Goal: Information Seeking & Learning: Learn about a topic

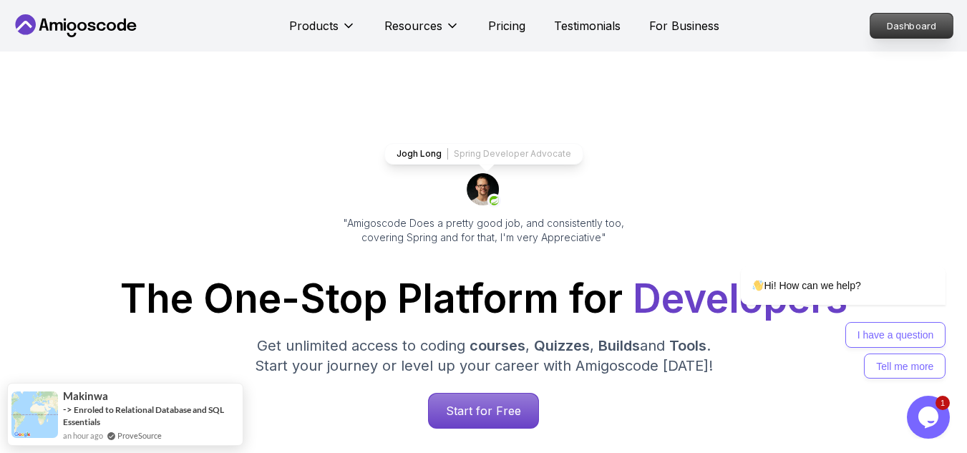
click at [919, 28] on p "Dashboard" at bounding box center [912, 26] width 82 height 24
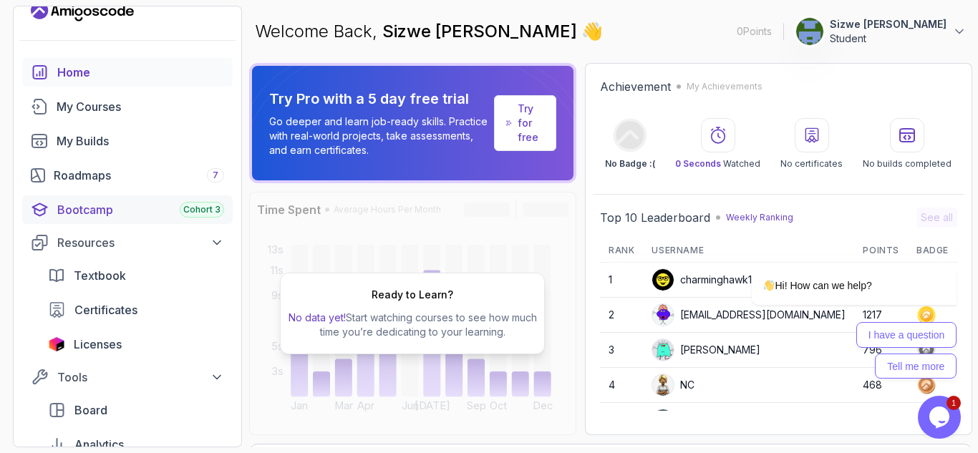
click at [124, 215] on div "Bootcamp Cohort 3" at bounding box center [140, 209] width 167 height 17
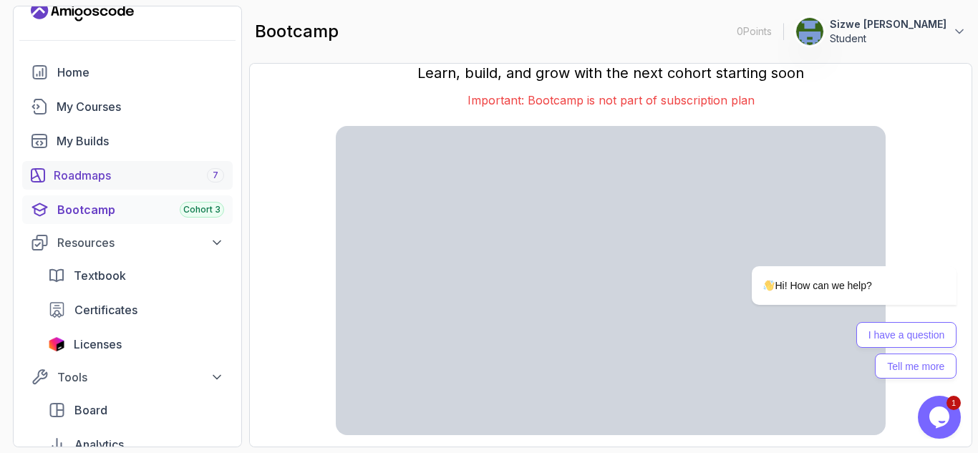
click at [130, 175] on div "Roadmaps 7" at bounding box center [139, 175] width 170 height 17
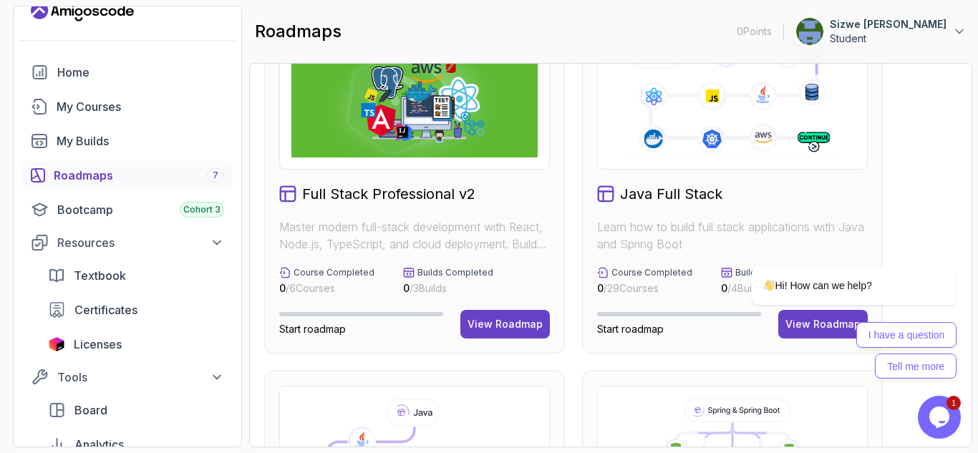
scroll to position [174, 0]
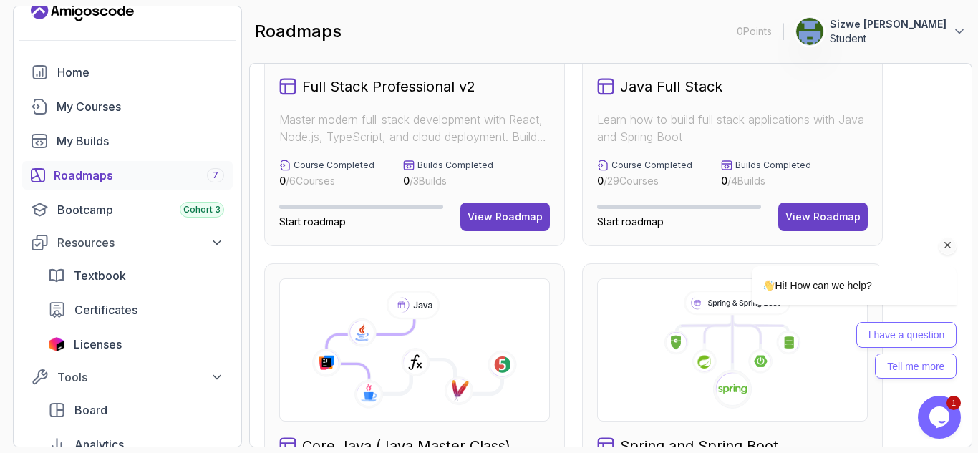
click at [829, 213] on div "Hi! How can we help? I have a question Tell me more" at bounding box center [835, 268] width 258 height 236
drag, startPoint x: 26, startPoint y: 58, endPoint x: 692, endPoint y: 38, distance: 666.2
click at [692, 38] on div "roadmaps 0 Points 1 Sizwe [PERSON_NAME] Student" at bounding box center [610, 32] width 723 height 52
click at [838, 212] on div "Hi! How can we help? I have a question Tell me more" at bounding box center [835, 268] width 258 height 236
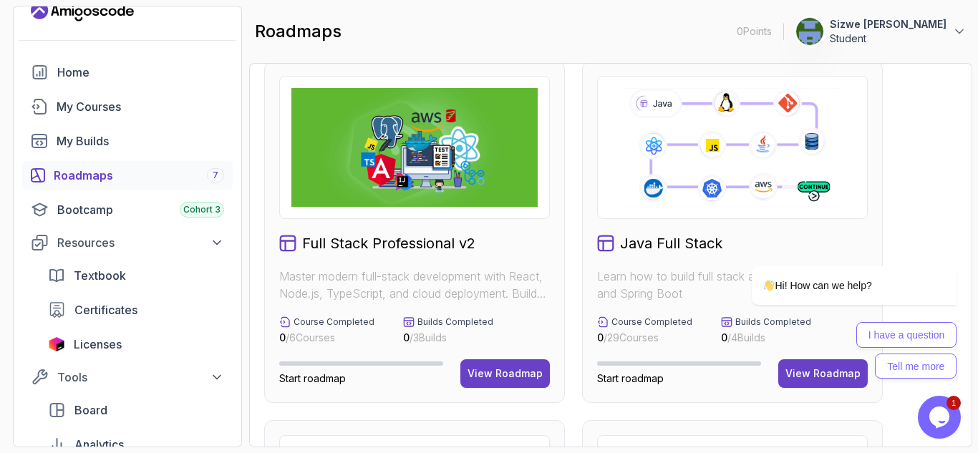
scroll to position [0, 0]
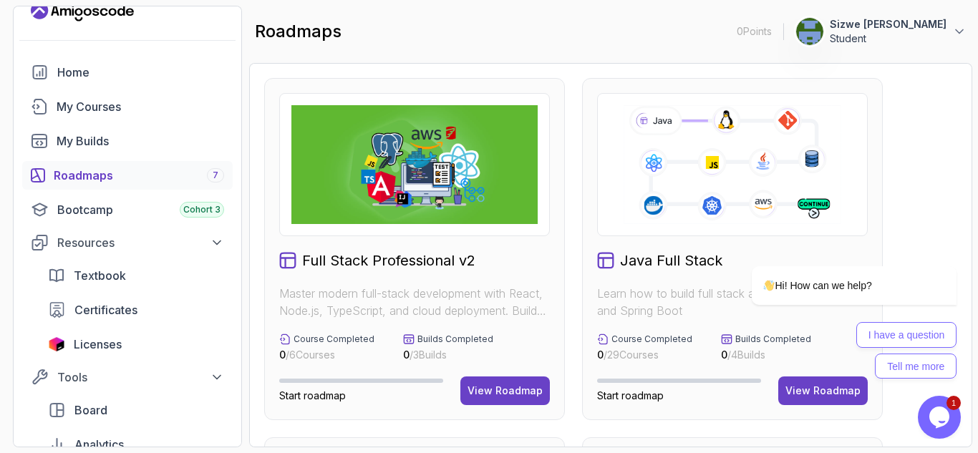
click at [805, 388] on div "Hi! How can we help? I have a question Tell me more" at bounding box center [835, 271] width 258 height 236
click at [828, 392] on div "View Roadmap" at bounding box center [822, 391] width 75 height 14
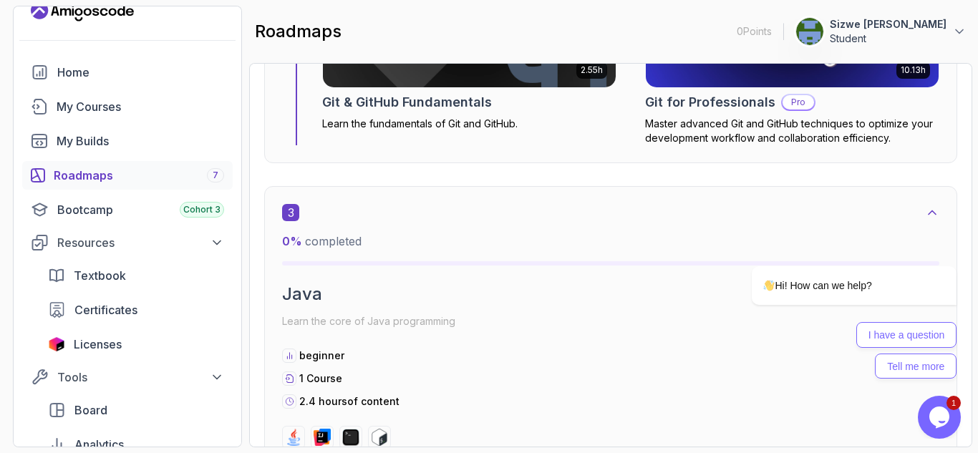
scroll to position [1737, 0]
